Goal: Task Accomplishment & Management: Complete application form

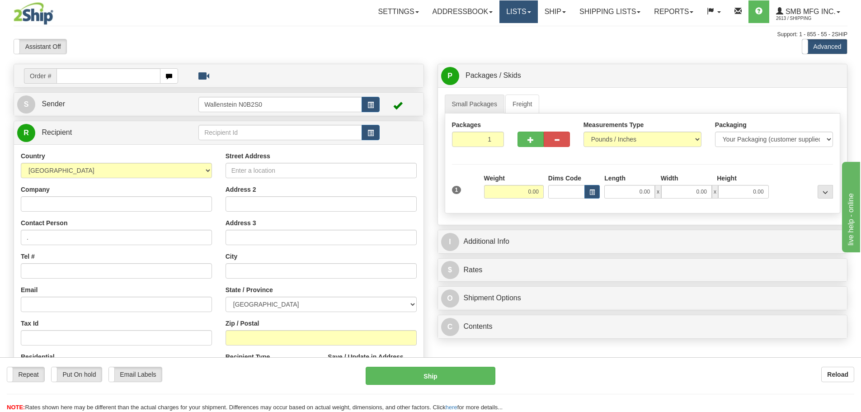
click at [508, 14] on link "Lists" at bounding box center [519, 11] width 38 height 23
click at [511, 65] on span "New" at bounding box center [520, 67] width 18 height 8
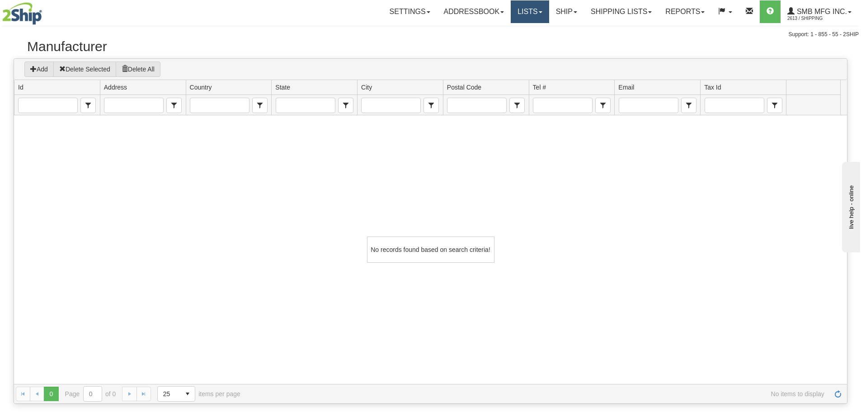
click at [525, 10] on link "Lists" at bounding box center [530, 11] width 38 height 23
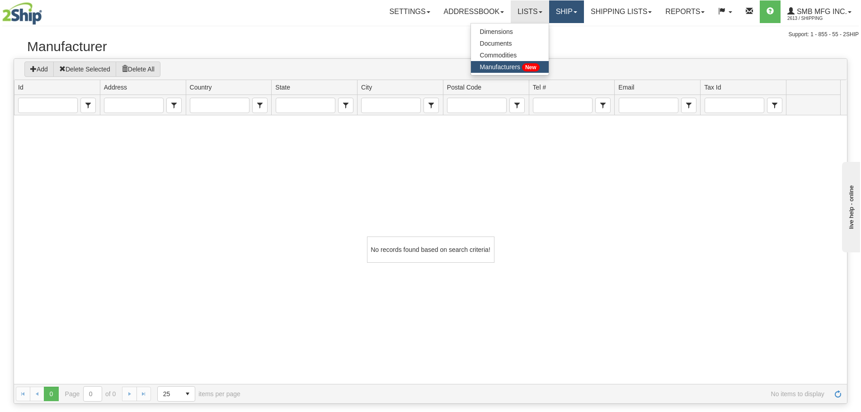
click at [555, 8] on link "Ship" at bounding box center [566, 11] width 35 height 23
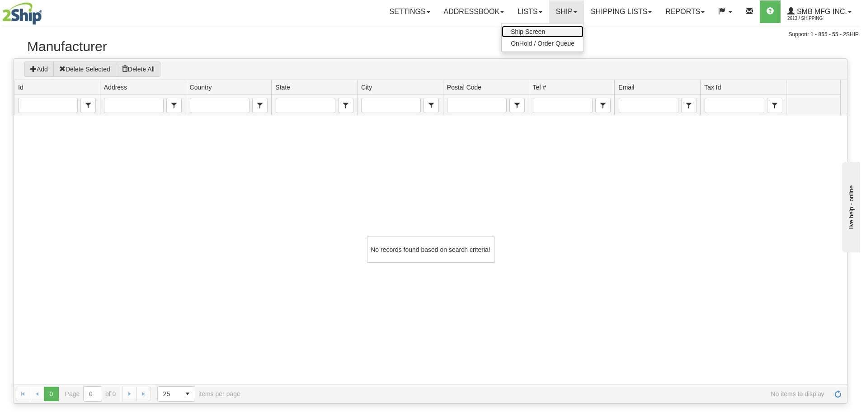
click at [559, 29] on link "Ship Screen" at bounding box center [543, 32] width 82 height 12
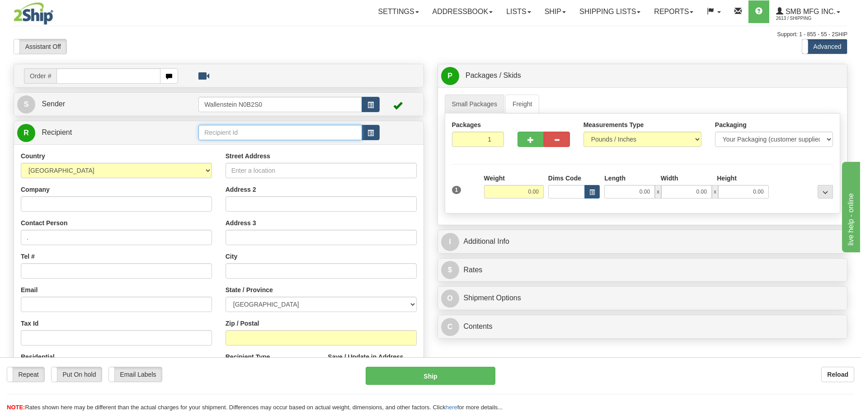
click at [203, 134] on input "text" at bounding box center [280, 132] width 164 height 15
type input "s"
click at [277, 169] on input "Street Address" at bounding box center [321, 170] width 191 height 15
paste input "JBS LIVE PORK LLC - DBA"
type input "JBS LIVE PORK LLC - DBA"
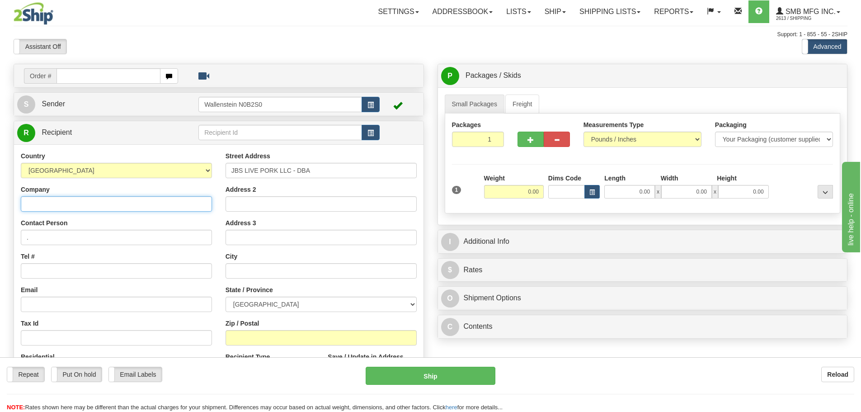
click at [149, 207] on input "Company" at bounding box center [116, 203] width 191 height 15
paste input "13301 US HIGHWAY 87"
type input "13301 US HIGHWAY 87"
click at [264, 271] on input "text" at bounding box center [321, 270] width 191 height 15
paste input "79022"
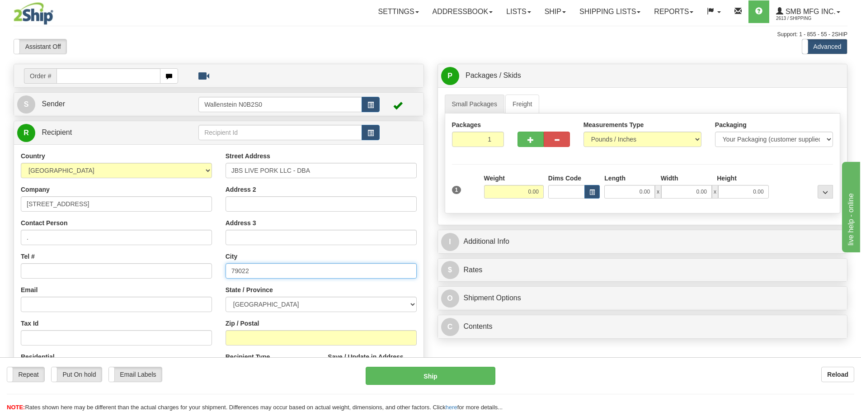
type input "79022"
click at [255, 306] on select "ALBERTA BRITISH COLUMBIA MANITOBA NEW BRUNSWICK NEWFOUNDLAND NOVA SCOTIA NUNAVU…" at bounding box center [321, 304] width 191 height 15
click at [53, 170] on select "AFGHANISTAN ALAND ISLANDS ALBANIA ALGERIA AMERICAN SAMOA ANDORRA ANGOLA ANGUILL…" at bounding box center [116, 170] width 191 height 15
select select "US"
click at [21, 163] on select "AFGHANISTAN ALAND ISLANDS ALBANIA ALGERIA AMERICAN SAMOA ANDORRA ANGOLA ANGUILL…" at bounding box center [116, 170] width 191 height 15
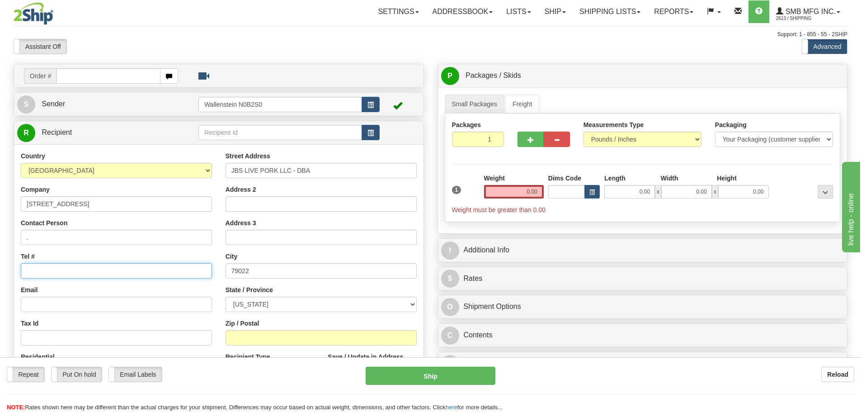
click at [65, 271] on input "Tel #" at bounding box center [116, 270] width 191 height 15
click at [68, 269] on input "Tel #" at bounding box center [116, 270] width 191 height 15
paste input "806-268-4243"
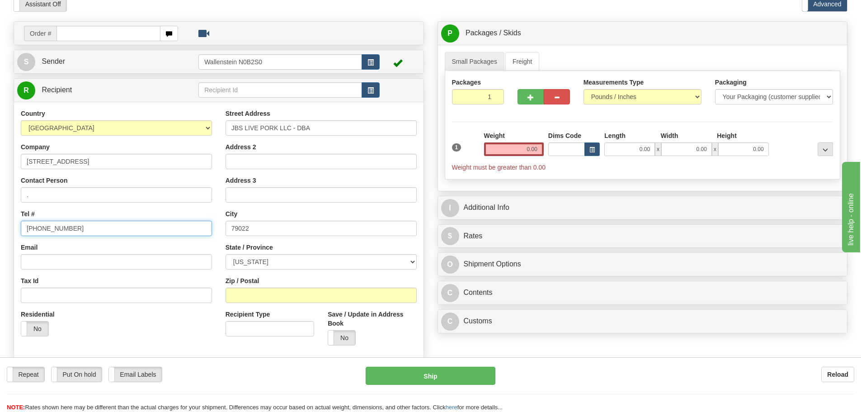
scroll to position [45, 0]
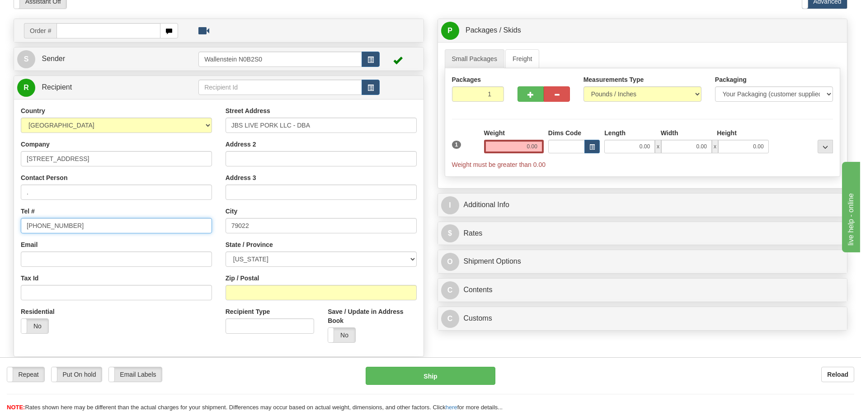
type input "806-268-4243"
click at [204, 222] on div "Country AFGHANISTAN ALAND ISLANDS ALBANIA ALGERIA AMERICAN SAMOA ANDORRA ANGOLA…" at bounding box center [219, 227] width 410 height 243
click at [241, 223] on input "79022" at bounding box center [321, 225] width 191 height 15
drag, startPoint x: 241, startPoint y: 223, endPoint x: 237, endPoint y: 244, distance: 21.1
click at [237, 244] on div "Street Address JBS LIVE PORK LLC - DBA Address 2 Address 3 City 79022 State / P…" at bounding box center [321, 227] width 205 height 243
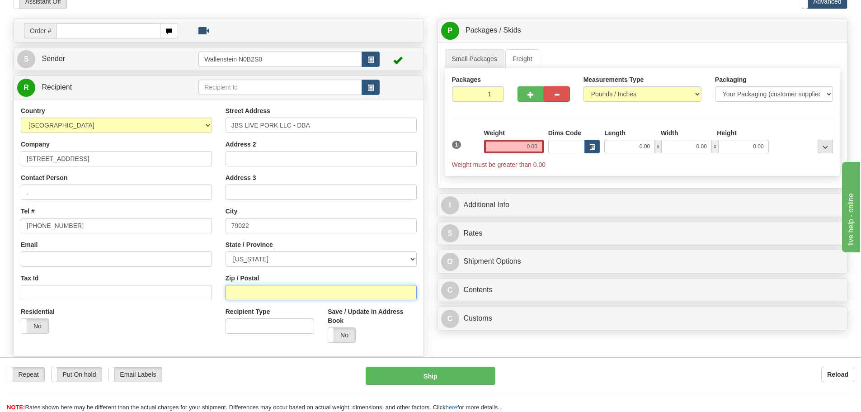
click at [266, 296] on input "Zip / Postal" at bounding box center [321, 292] width 191 height 15
paste input "79022"
type input "79022"
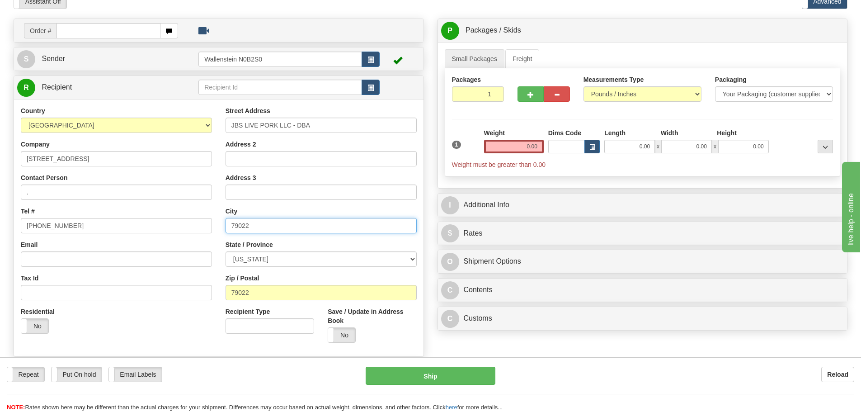
click at [269, 227] on input "79022" at bounding box center [321, 225] width 191 height 15
type input "7"
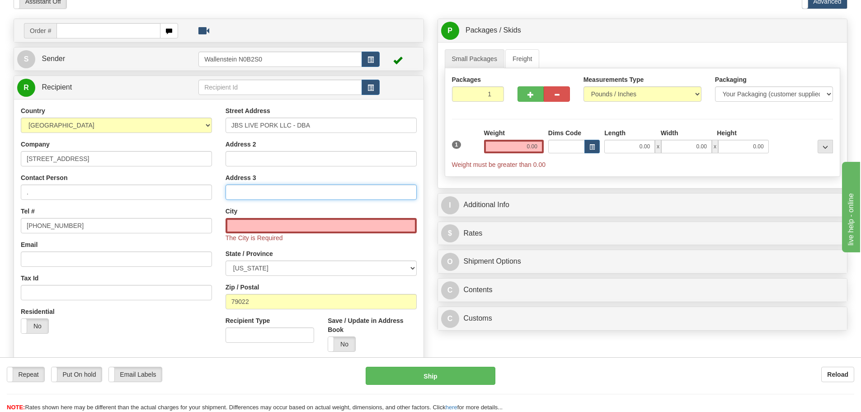
click at [236, 198] on input "Address 3" at bounding box center [321, 191] width 191 height 15
click at [268, 225] on input "text" at bounding box center [321, 225] width 191 height 15
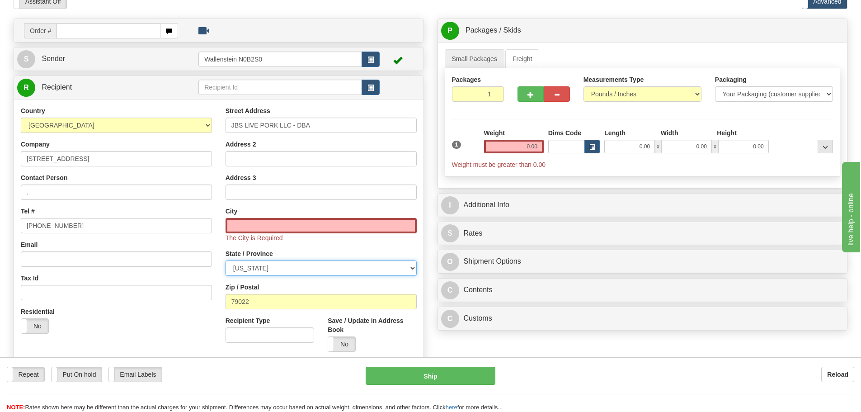
click at [242, 269] on select "ALABAMA ALASKA ARIZONA ARKANSAS Armed Forces America Armed Forces Europe Armed …" at bounding box center [321, 267] width 191 height 15
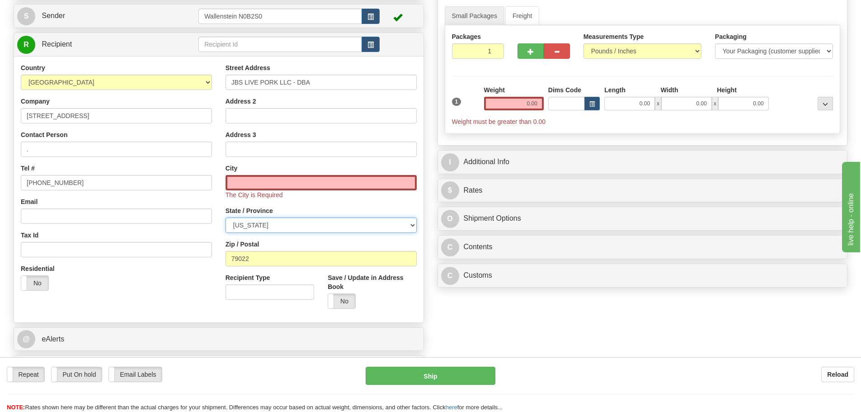
scroll to position [90, 0]
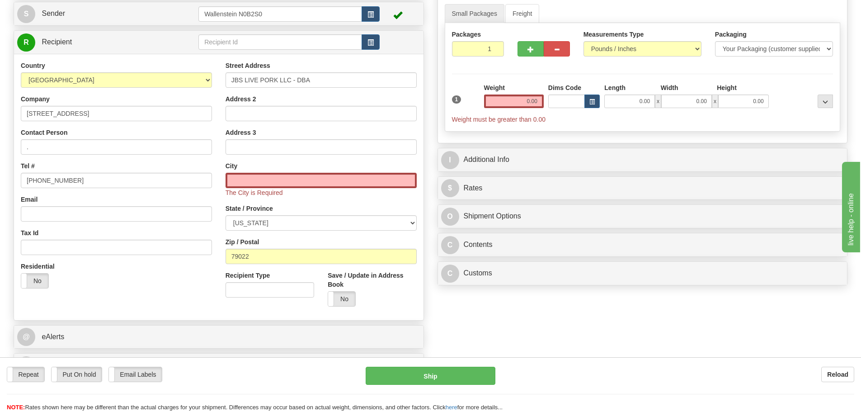
drag, startPoint x: 251, startPoint y: 233, endPoint x: 256, endPoint y: 227, distance: 7.4
click at [252, 231] on div "Street Address JBS LIVE PORK LLC - DBA Address 2 Address 3 City The City is Req…" at bounding box center [321, 187] width 205 height 252
click at [259, 223] on select "ALABAMA ALASKA ARIZONA ARKANSAS Armed Forces America Armed Forces Europe Armed …" at bounding box center [321, 222] width 191 height 15
select select "TX"
click at [226, 215] on select "ALABAMA ALASKA ARIZONA ARKANSAS Armed Forces America Armed Forces Europe Armed …" at bounding box center [321, 222] width 191 height 15
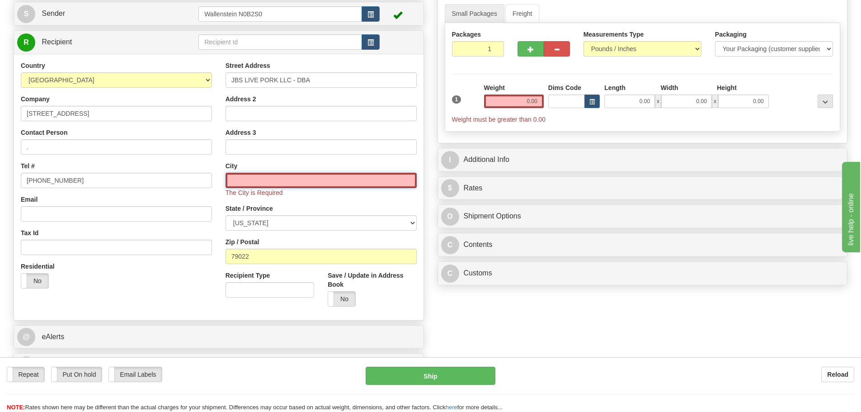
click at [257, 180] on input "text" at bounding box center [321, 180] width 191 height 15
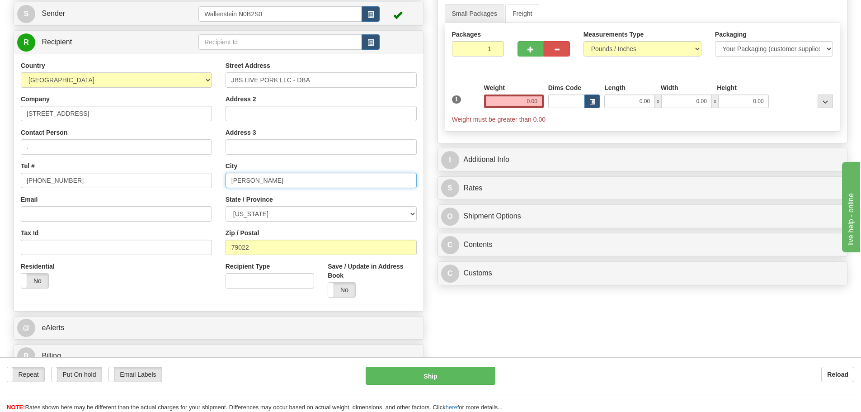
type input "Dalhart"
click at [141, 290] on div "Residential Yes No" at bounding box center [116, 278] width 205 height 33
click at [125, 214] on input "Email" at bounding box center [116, 213] width 191 height 15
type input "shipping@smbmfg.com"
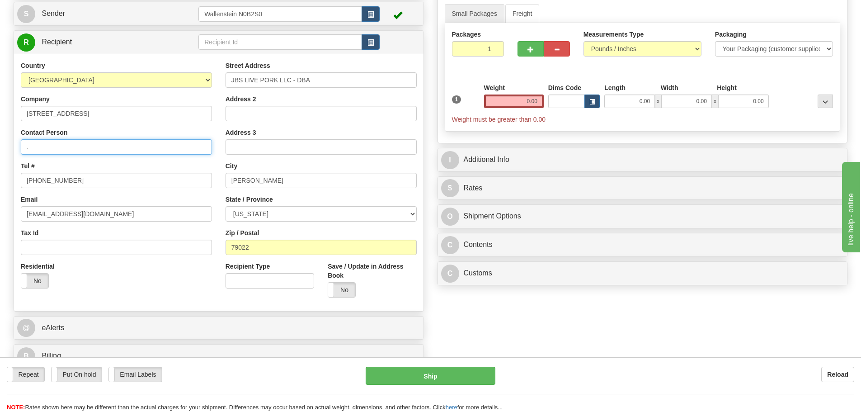
click at [106, 151] on input "." at bounding box center [116, 146] width 191 height 15
type input ".Receiver"
click at [117, 166] on div "Tel # 806-268-4243" at bounding box center [116, 174] width 191 height 27
click at [46, 284] on label "No" at bounding box center [34, 281] width 27 height 14
click at [506, 101] on input "0.00" at bounding box center [514, 101] width 60 height 14
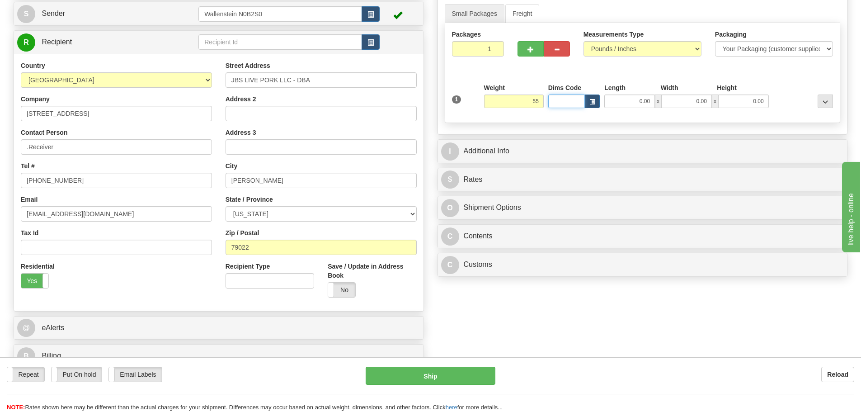
type input "55.00"
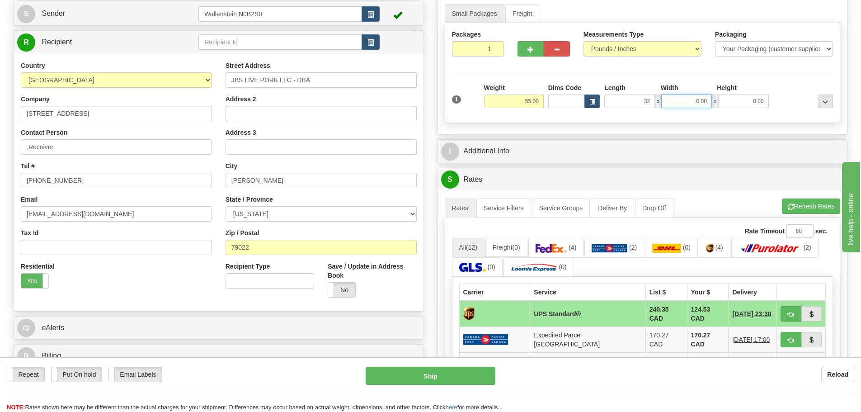
type input "32.00"
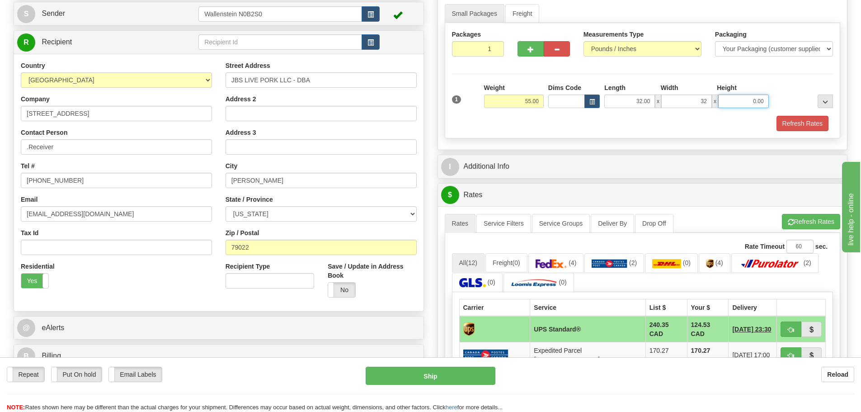
type input "32.00"
type input "8.00"
click at [532, 45] on button "button" at bounding box center [531, 48] width 26 height 15
radio input "true"
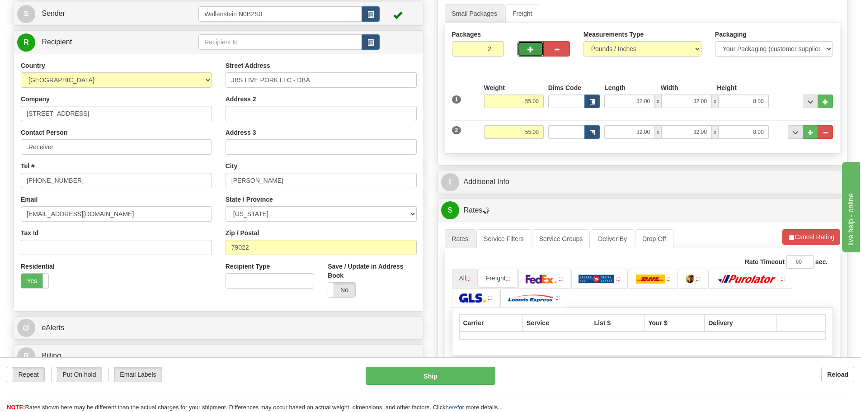
click at [531, 47] on span "button" at bounding box center [531, 50] width 6 height 6
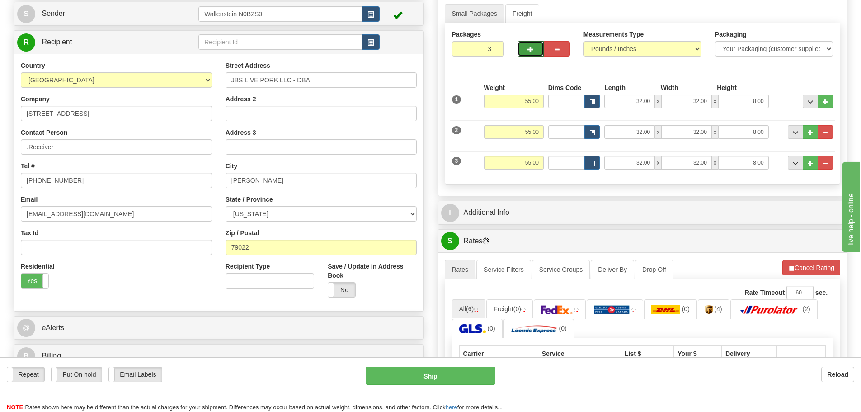
click at [531, 47] on span "button" at bounding box center [531, 50] width 6 height 6
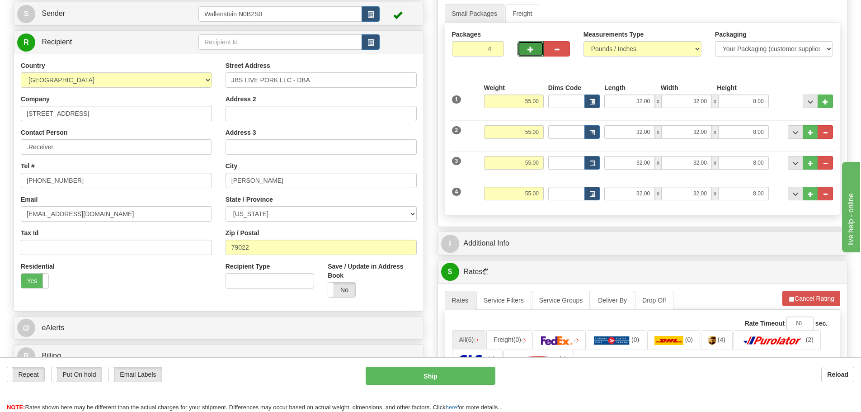
click at [531, 47] on span "button" at bounding box center [531, 50] width 6 height 6
type input "5"
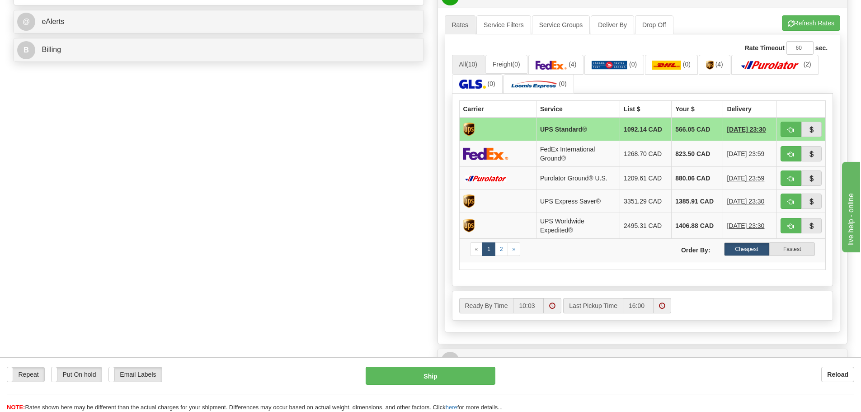
scroll to position [407, 0]
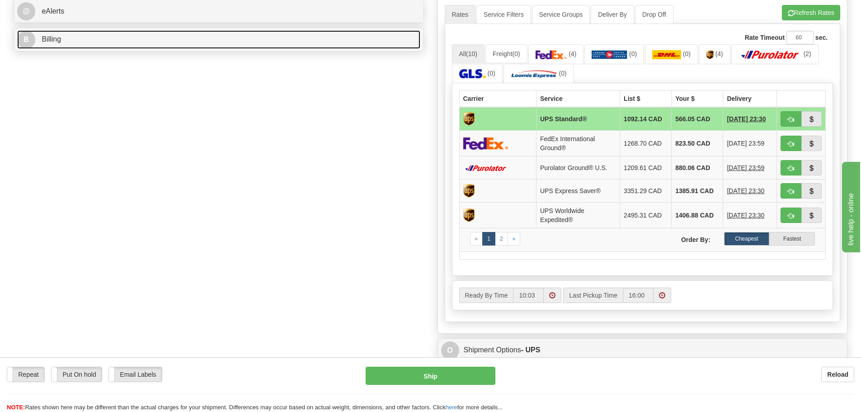
click at [196, 41] on link "B Billing" at bounding box center [218, 39] width 403 height 19
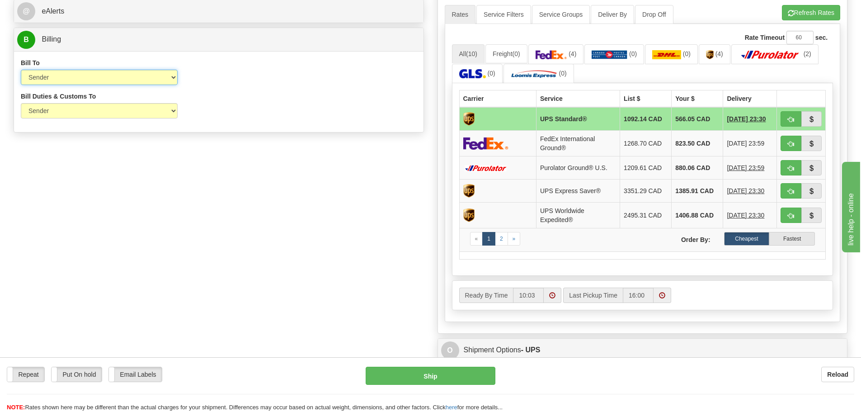
click at [83, 77] on select "Sender Recipient Third Party Collect" at bounding box center [99, 77] width 157 height 15
select select "2"
click at [21, 70] on select "Sender Recipient Third Party Collect" at bounding box center [99, 77] width 157 height 15
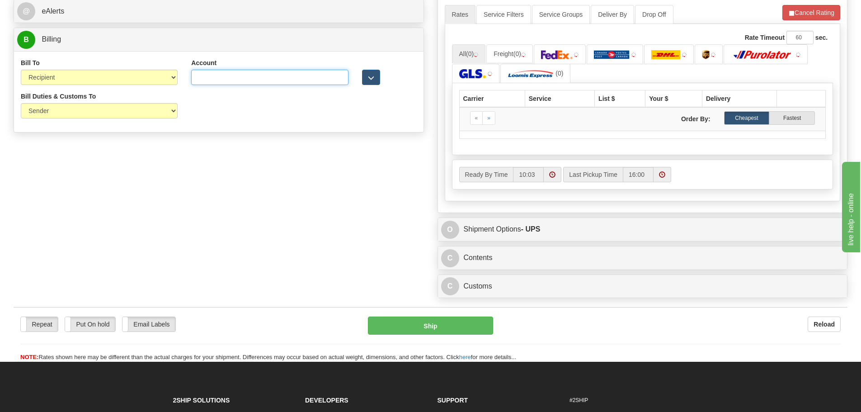
click at [248, 79] on input "Account" at bounding box center [269, 77] width 157 height 15
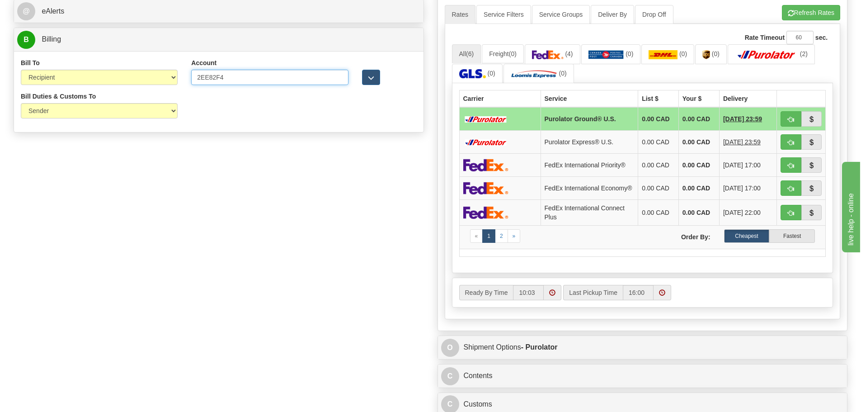
type input "2EE82F4"
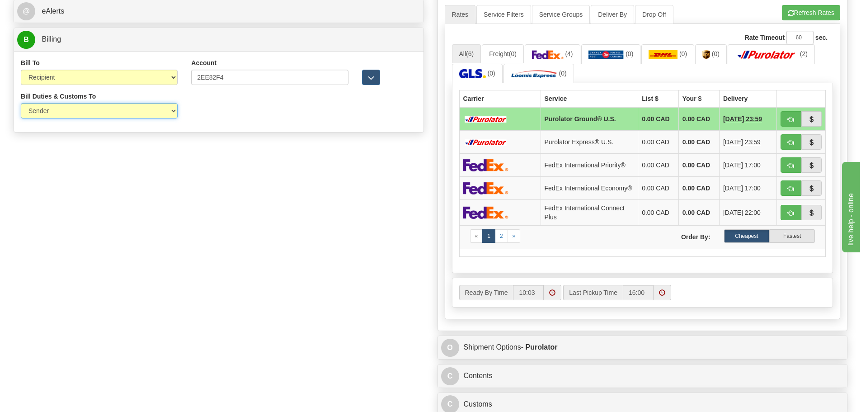
click at [140, 114] on select "Sender Recipient Third Party" at bounding box center [99, 110] width 157 height 15
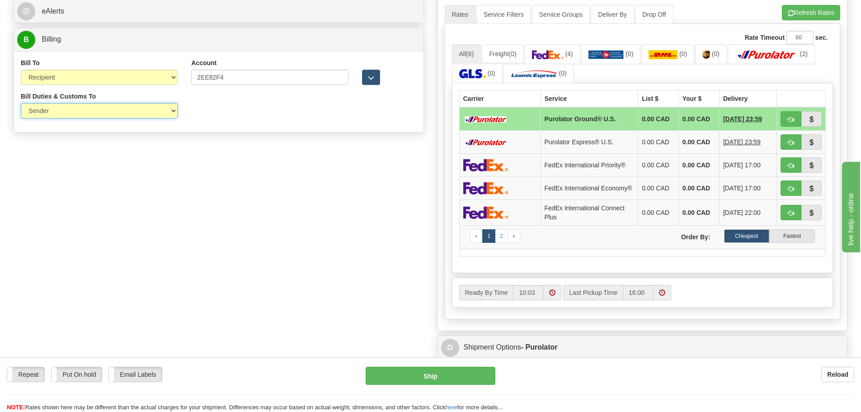
select select "2"
click at [21, 103] on select "Sender Recipient Third Party" at bounding box center [99, 110] width 157 height 15
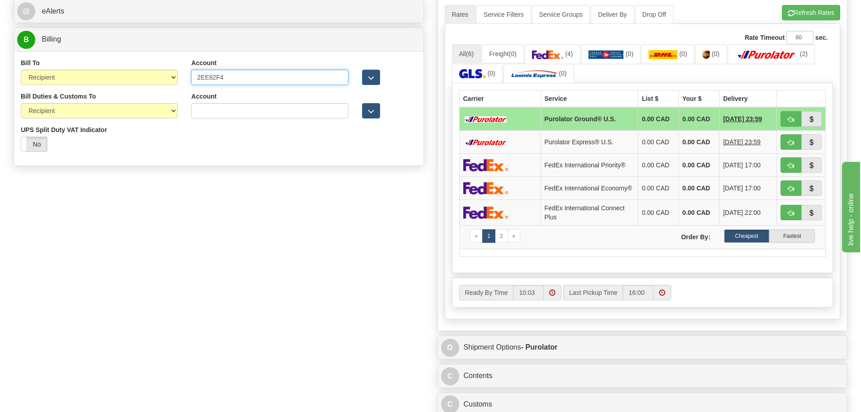
click at [204, 77] on input "2EE82F4" at bounding box center [269, 77] width 157 height 15
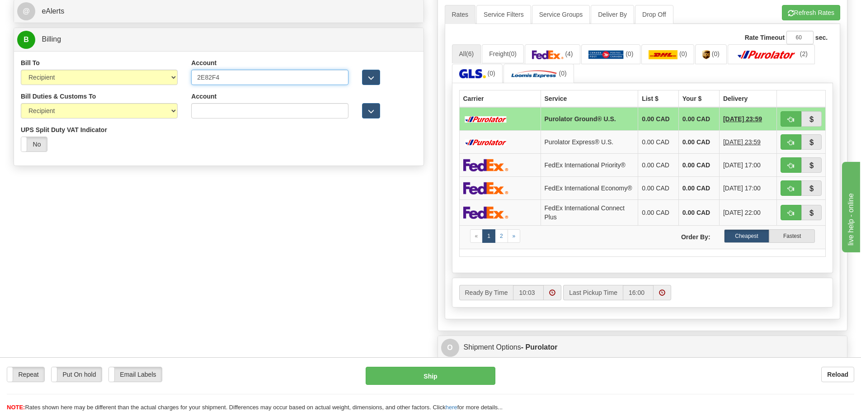
drag, startPoint x: 234, startPoint y: 78, endPoint x: 165, endPoint y: 79, distance: 69.2
click at [165, 79] on div "Bill To Sender Recipient Third Party Collect Account 2E82F4 3rd Party Account L…" at bounding box center [219, 74] width 410 height 33
type input "2E82F4"
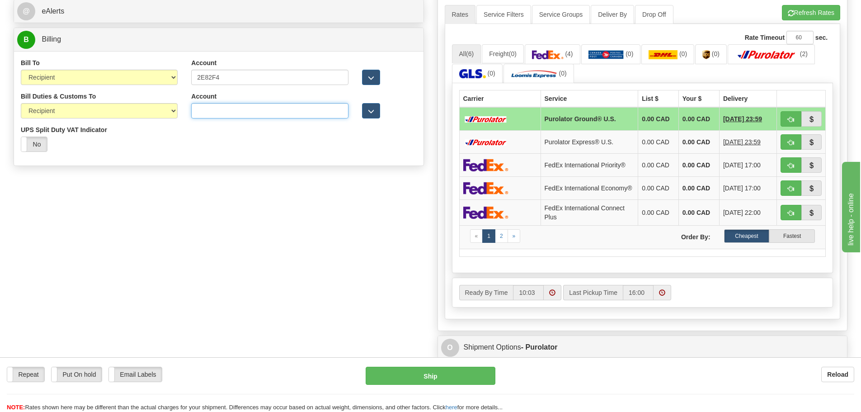
click at [216, 113] on input "Account" at bounding box center [269, 110] width 157 height 15
paste input "2E82F4"
type input "2E82F4"
click at [247, 130] on div "Bill Duties & Customs To Sender Recipient Third Party UPS Split Duty VAT Indica…" at bounding box center [219, 125] width 410 height 67
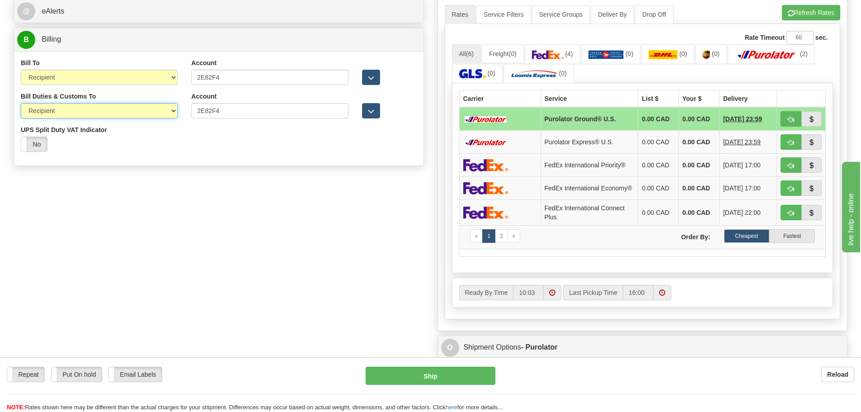
click at [141, 110] on select "Sender Recipient Third Party" at bounding box center [99, 110] width 157 height 15
select select "1"
click at [21, 103] on select "Sender Recipient Third Party" at bounding box center [99, 110] width 157 height 15
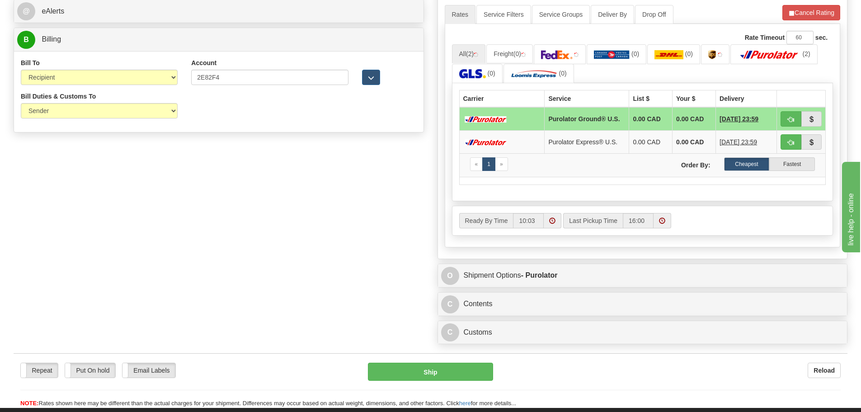
click at [338, 126] on div "Bill To Sender Recipient Third Party Collect Account 2E82F4 3rd Party Account L…" at bounding box center [219, 91] width 410 height 81
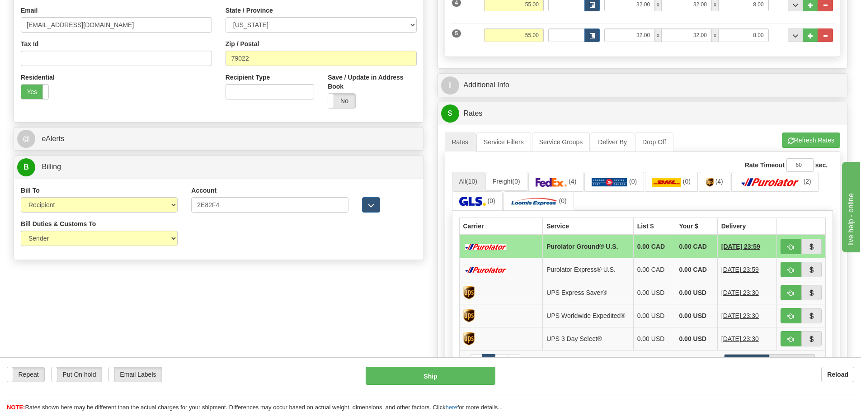
scroll to position [316, 0]
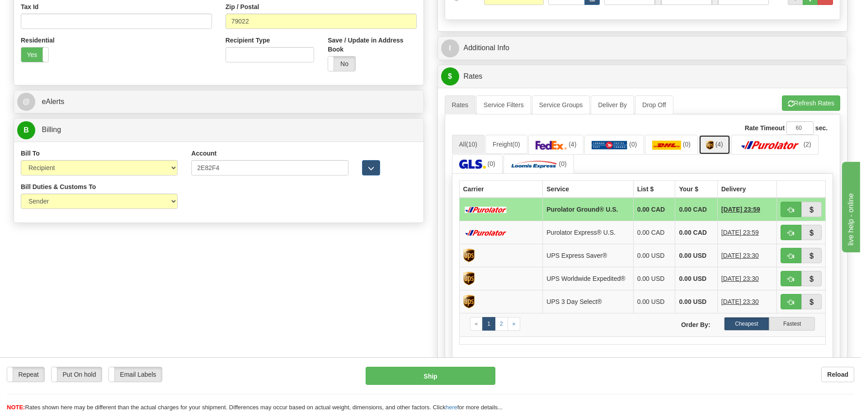
drag, startPoint x: 726, startPoint y: 136, endPoint x: 726, endPoint y: 145, distance: 9.1
click at [726, 136] on link "(4)" at bounding box center [715, 144] width 32 height 19
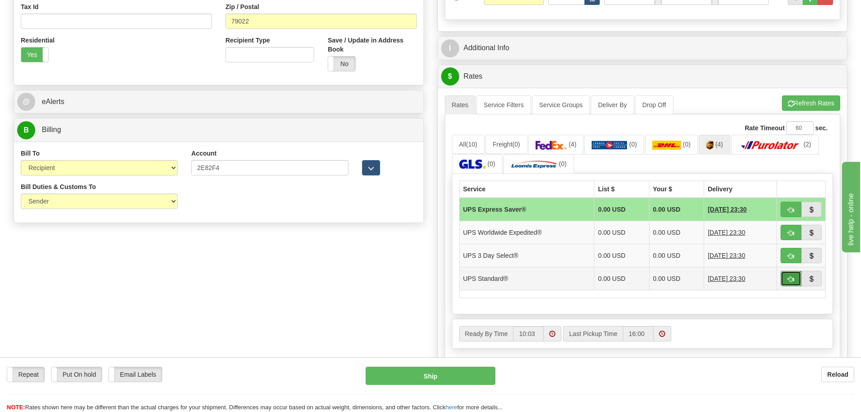
click at [787, 281] on button "button" at bounding box center [791, 278] width 21 height 15
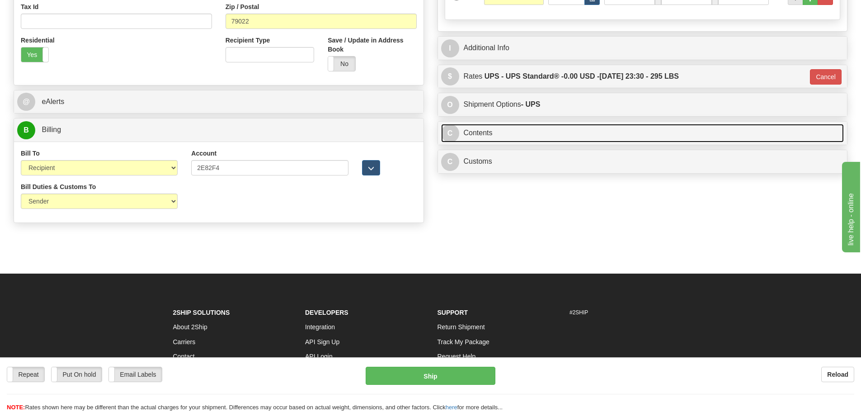
click at [556, 137] on link "C Contents" at bounding box center [642, 133] width 403 height 19
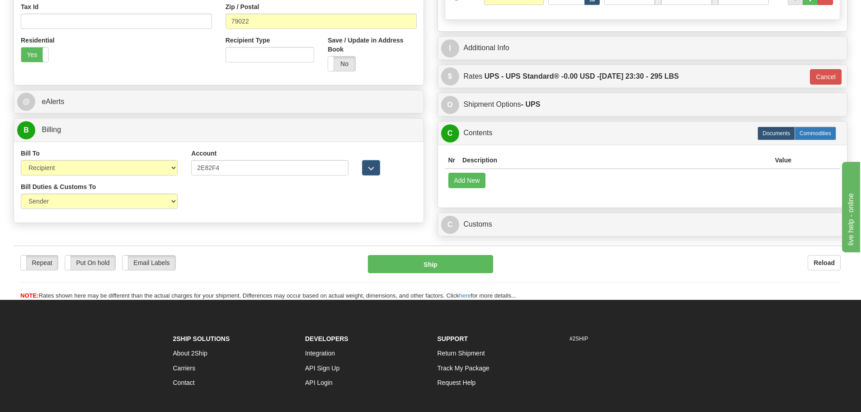
click at [813, 138] on label "Commodities" at bounding box center [816, 134] width 42 height 14
type input "11"
radio input "true"
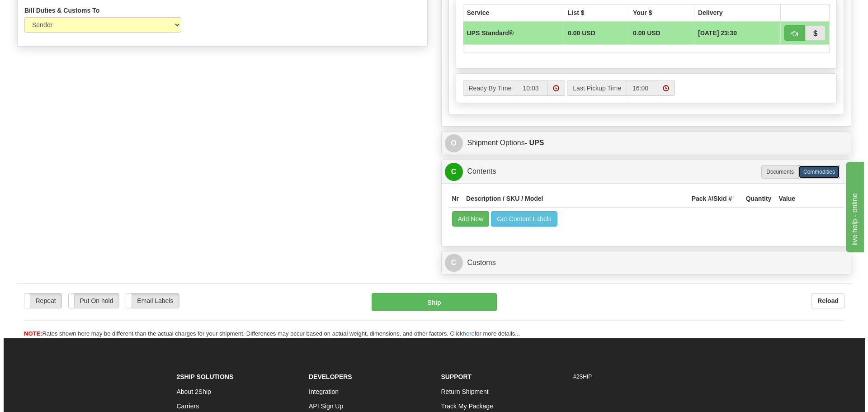
scroll to position [497, 0]
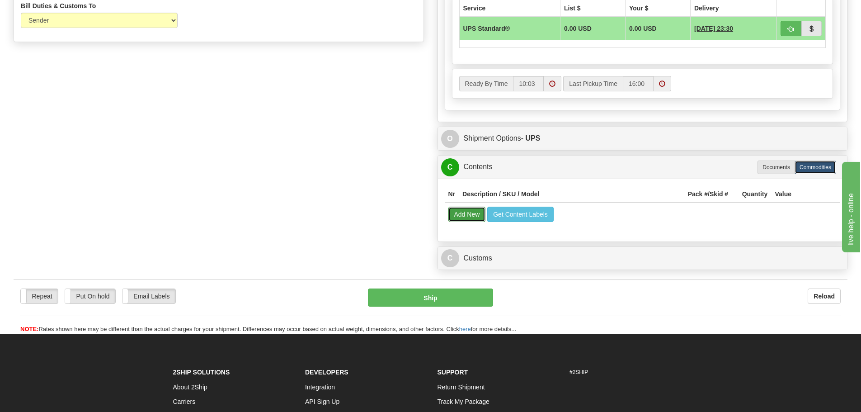
click at [462, 215] on button "Add New" at bounding box center [467, 214] width 38 height 15
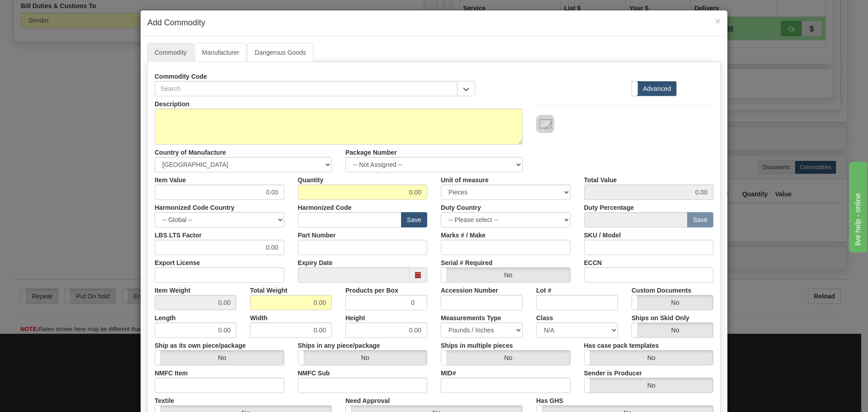
scroll to position [0, 0]
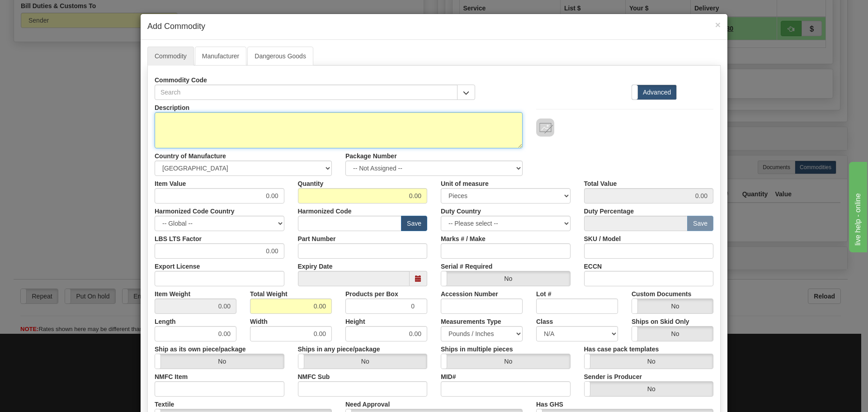
click at [220, 114] on textarea "Description" at bounding box center [339, 130] width 368 height 36
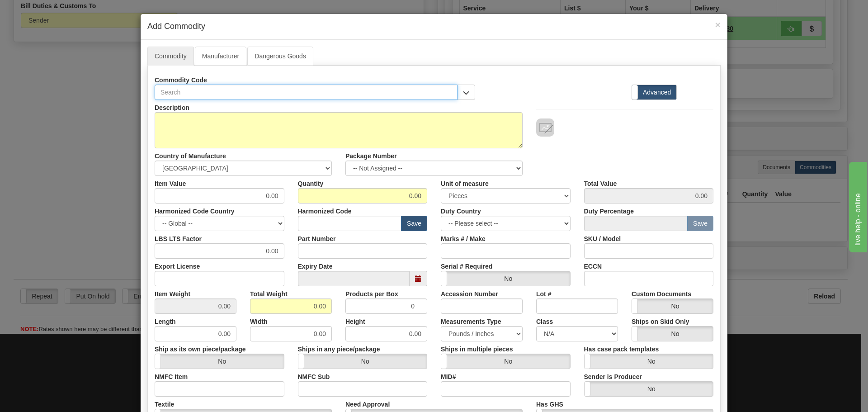
click at [215, 97] on input "text" at bounding box center [306, 92] width 303 height 15
type input "BSDFG-010"
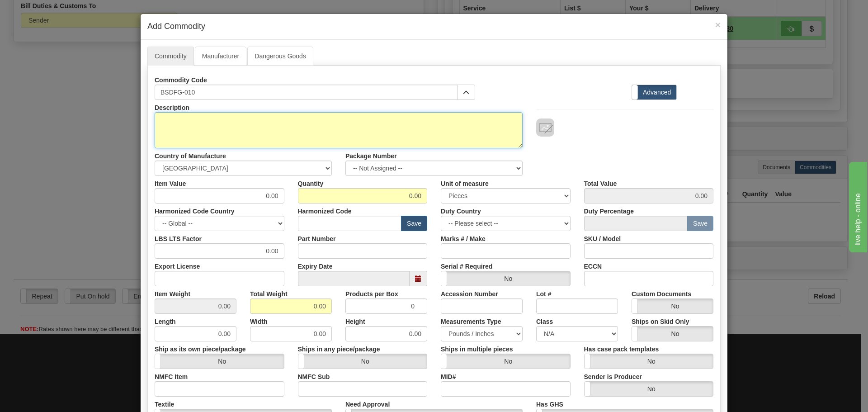
click at [187, 119] on textarea "Description" at bounding box center [339, 130] width 368 height 36
click at [292, 112] on textarea "Description" at bounding box center [339, 130] width 368 height 36
paste textarea "1" Braided Hose For Food, Beverage and Potable Water (125 PSI) (200 ft/roll)"
type textarea "1" Braided Hose For Food, Beverage and Potable Water (125 PSI) (200 ft/roll)"
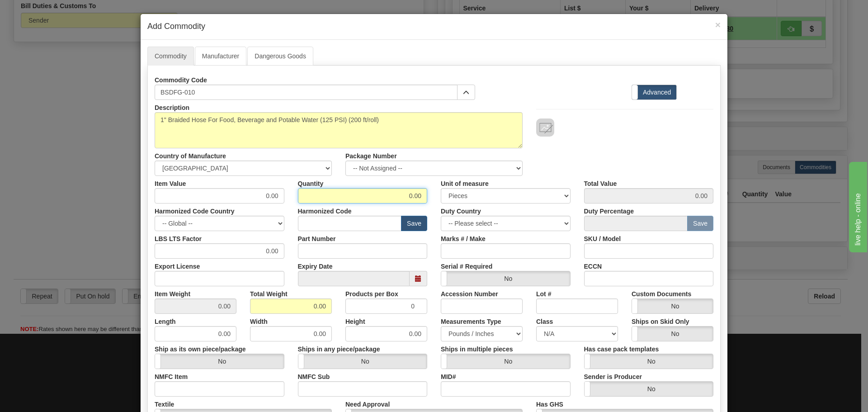
click at [323, 201] on input "0.00" at bounding box center [363, 195] width 130 height 15
click at [406, 200] on input "0.00" at bounding box center [363, 195] width 130 height 15
drag, startPoint x: 392, startPoint y: 197, endPoint x: 451, endPoint y: 195, distance: 58.8
click at [397, 197] on input "0.00" at bounding box center [363, 195] width 130 height 15
click at [451, 195] on select "3 Thousand Square Inches Adjustments 56 Pound Bushel Bag Barrel Board Feet Box …" at bounding box center [506, 195] width 130 height 15
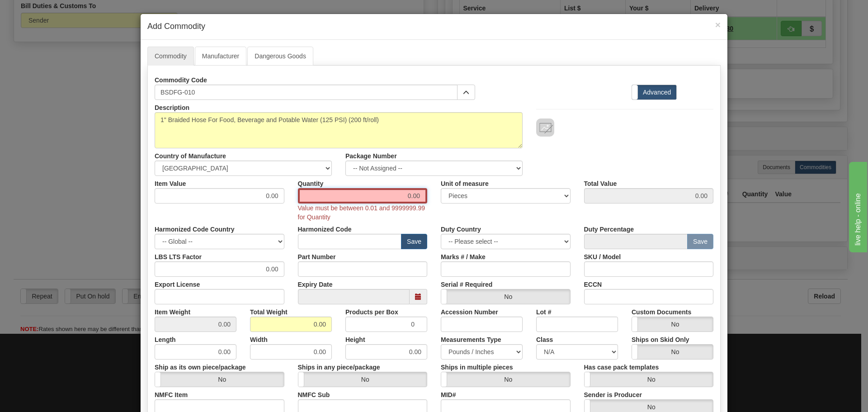
click at [410, 196] on input "0.00" at bounding box center [363, 195] width 130 height 15
click at [419, 195] on input "0.00" at bounding box center [363, 195] width 130 height 15
type input "0"
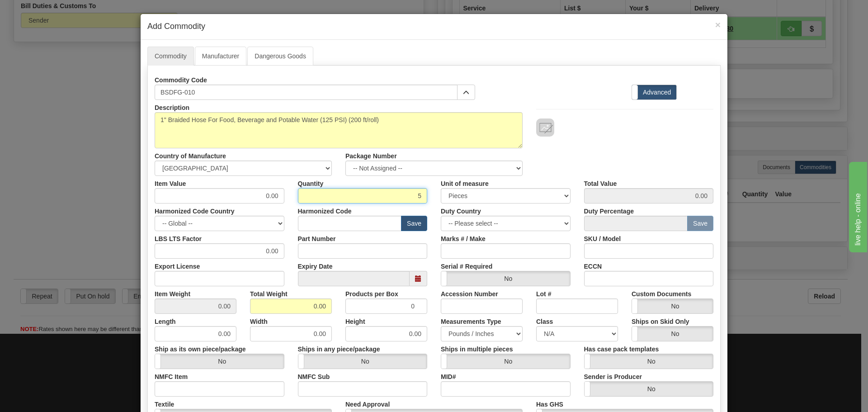
type input "5"
click at [255, 196] on input "0.00" at bounding box center [220, 195] width 130 height 15
click at [319, 201] on div "Item Value 0.00 Quantity 5 Unit of measure 3 Thousand Square Inches Adjustments…" at bounding box center [434, 190] width 572 height 28
type input "0"
type input "160"
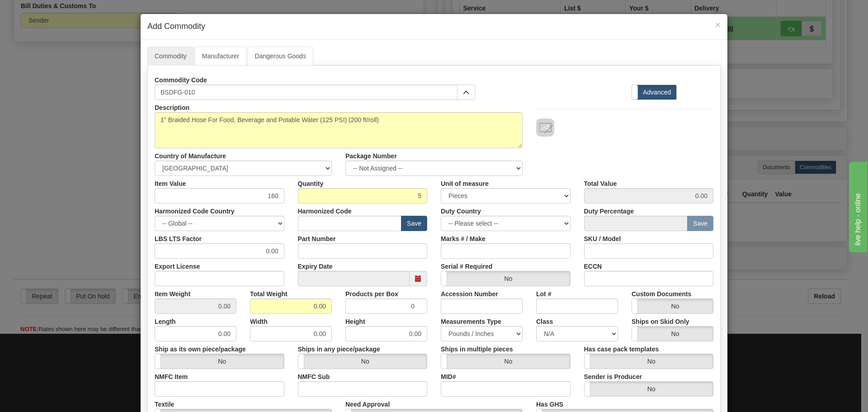
type input "800.00"
click at [569, 162] on div "Description 1" Braided Hose For Food, Beverage and Potable Water (125 PSI) (200…" at bounding box center [434, 138] width 572 height 76
click at [338, 198] on input "5" at bounding box center [363, 195] width 130 height 15
click at [326, 216] on input "text" at bounding box center [350, 223] width 104 height 15
paste input "3917.32.0010"
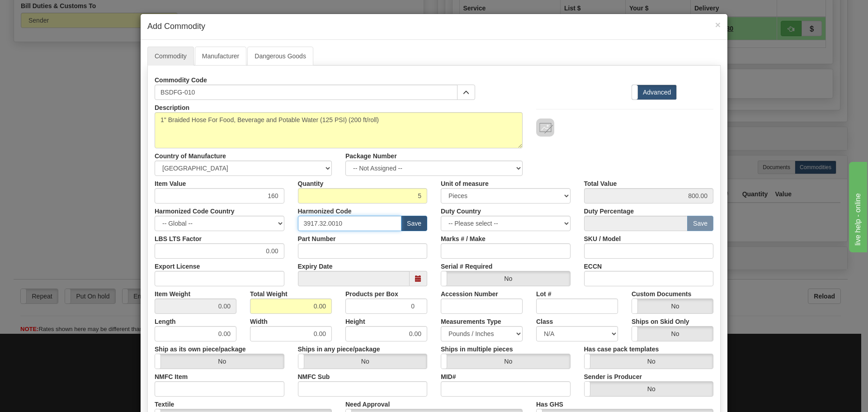
type input "3917.32.0010"
click at [398, 208] on div "Harmonized Code 3917.32.0010 Save" at bounding box center [362, 217] width 143 height 28
click at [495, 222] on select "-- Please select -- AFGHANISTAN ALAND ISLANDS ALBANIA ALGERIA AMERICAN SAMOA AN…" at bounding box center [506, 223] width 130 height 15
click at [563, 164] on div "Description 1" Braided Hose For Food, Beverage and Potable Water (125 PSI) (200…" at bounding box center [434, 138] width 572 height 76
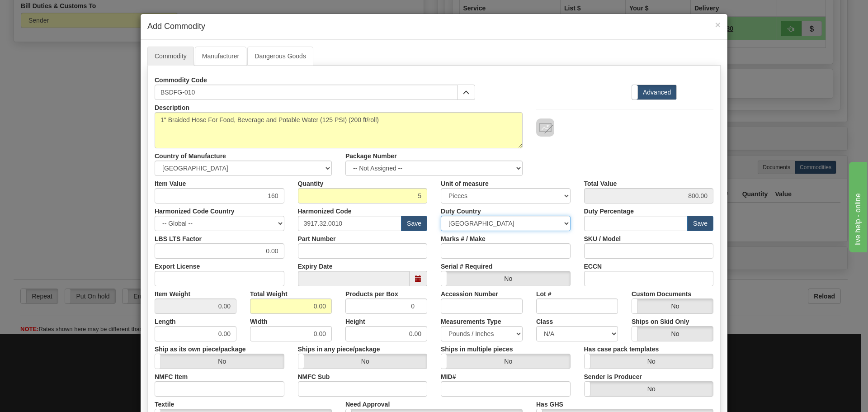
click at [458, 224] on select "-- Please select -- AFGHANISTAN ALAND ISLANDS ALBANIA ALGERIA AMERICAN SAMOA AN…" at bounding box center [506, 223] width 130 height 15
select select "US"
click at [441, 216] on select "-- Please select -- AFGHANISTAN ALAND ISLANDS ALBANIA ALGERIA AMERICAN SAMOA AN…" at bounding box center [506, 223] width 130 height 15
click at [617, 146] on div "Description 1" Braided Hose For Food, Beverage and Potable Water (125 PSI) (200…" at bounding box center [434, 138] width 572 height 76
drag, startPoint x: 307, startPoint y: 306, endPoint x: 321, endPoint y: 302, distance: 14.9
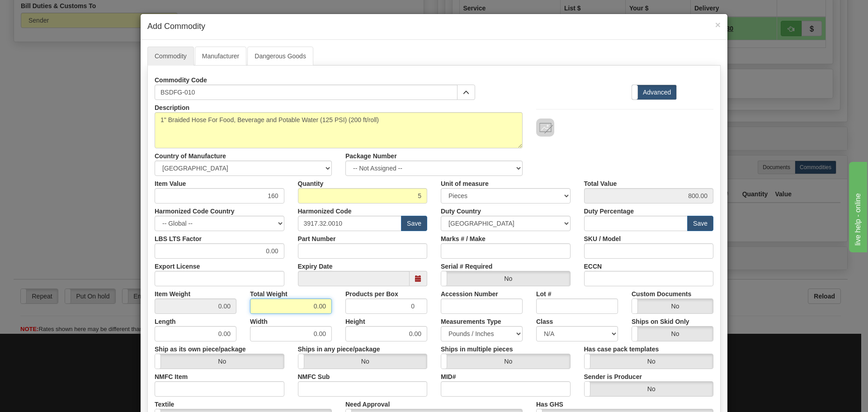
click at [307, 305] on input "0.00" at bounding box center [291, 305] width 82 height 15
drag, startPoint x: 291, startPoint y: 305, endPoint x: 370, endPoint y: 304, distance: 79.6
click at [369, 305] on div "Item Weight 0.00 Total Weight 0.00 Products per Box 0 Accession Number Lot # Cu…" at bounding box center [434, 300] width 572 height 28
type input "275"
type input "55.0000"
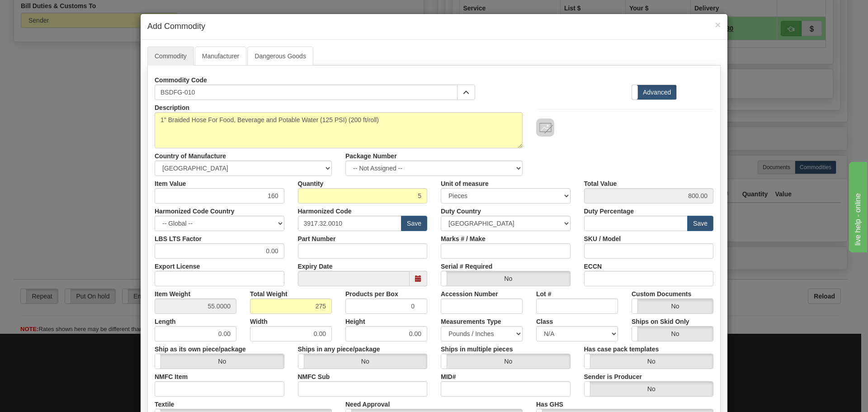
click at [584, 102] on div at bounding box center [624, 118] width 191 height 37
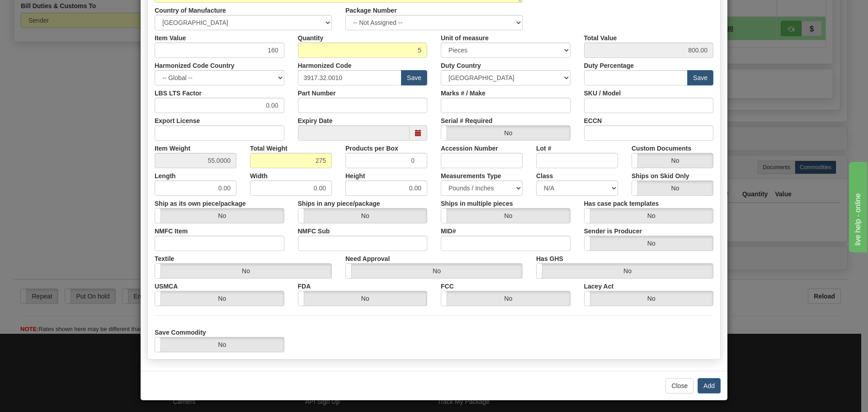
scroll to position [148, 0]
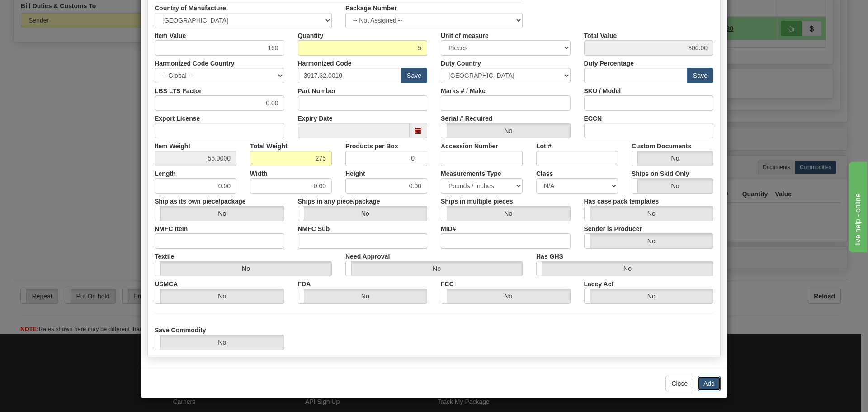
click at [702, 378] on button "Add" at bounding box center [709, 383] width 23 height 15
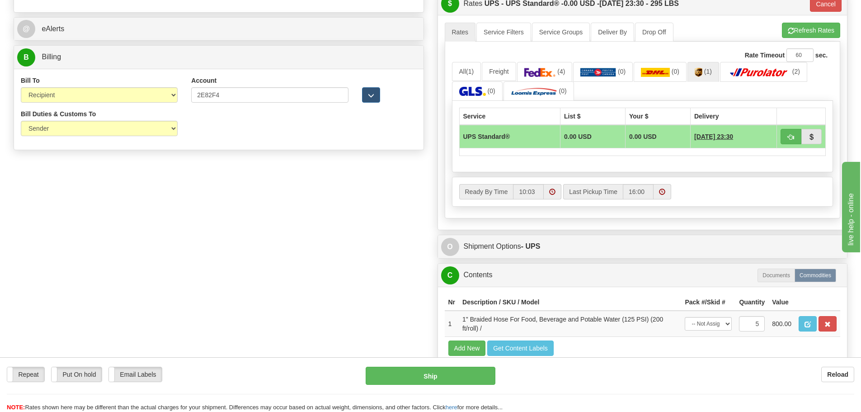
scroll to position [362, 0]
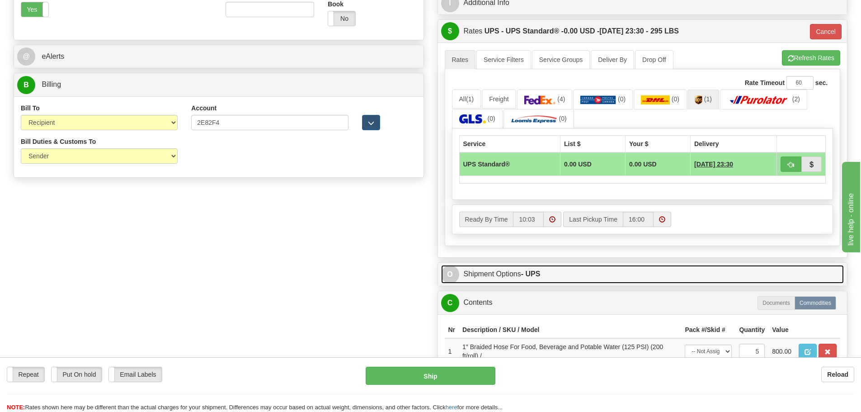
click at [537, 271] on strong "- UPS" at bounding box center [530, 274] width 19 height 8
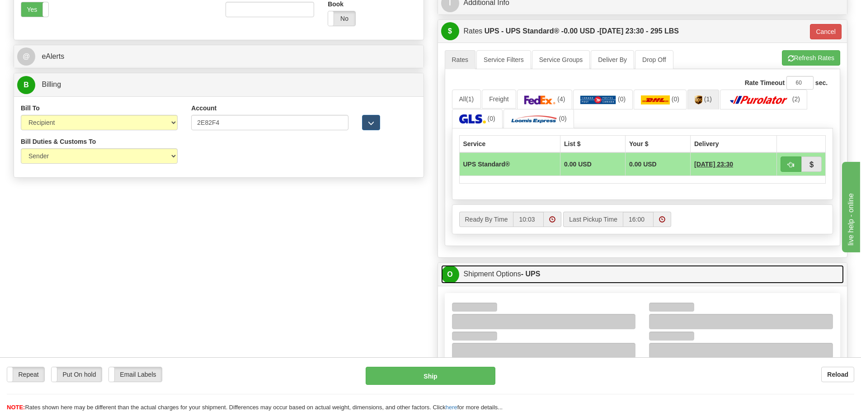
click at [536, 271] on strong "- UPS" at bounding box center [530, 274] width 19 height 8
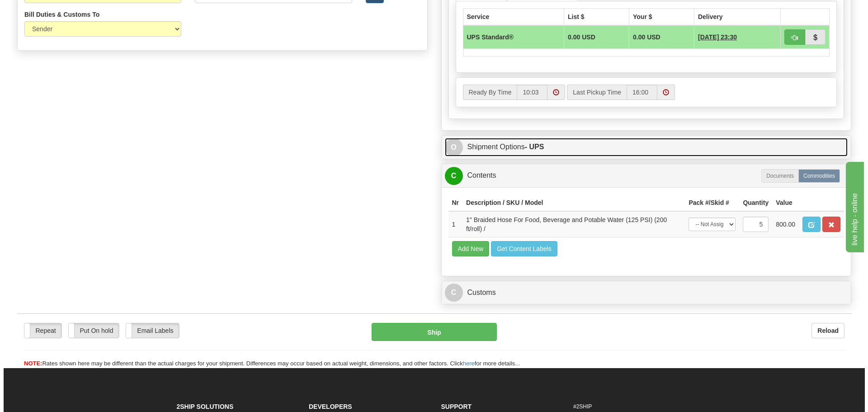
scroll to position [497, 0]
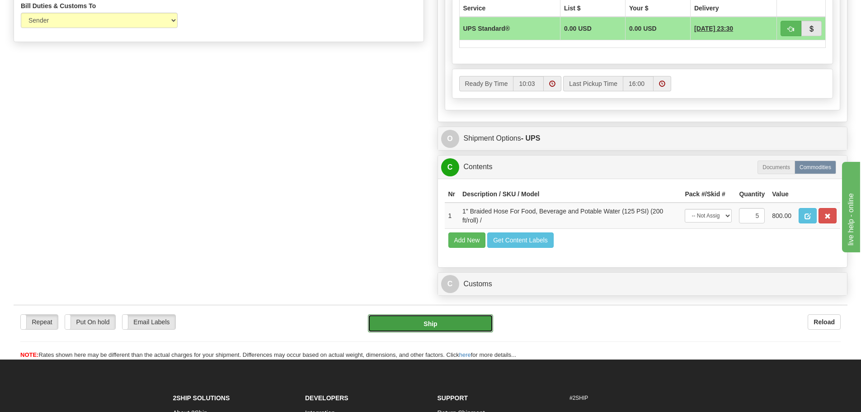
click at [446, 326] on button "Ship" at bounding box center [430, 323] width 125 height 18
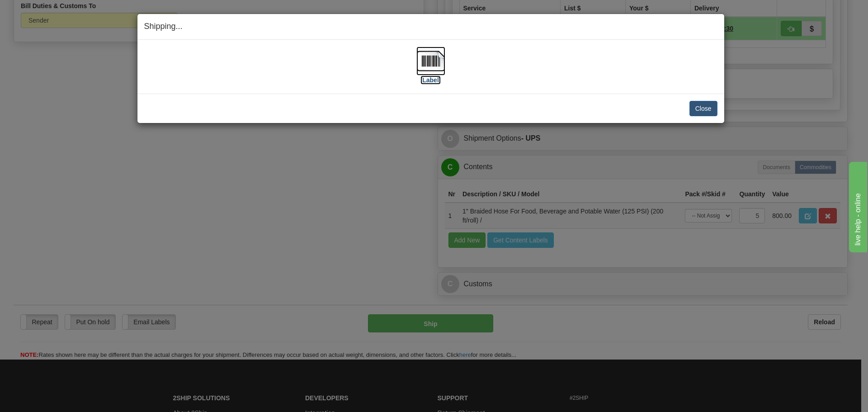
click at [440, 48] on img at bounding box center [430, 61] width 29 height 29
